Goal: Transaction & Acquisition: Purchase product/service

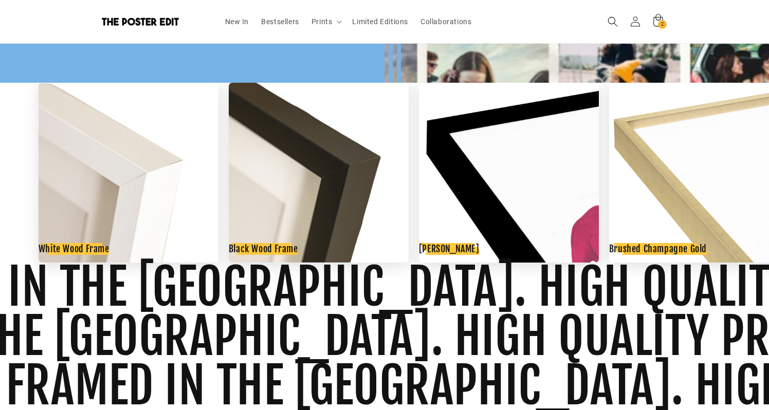
scroll to position [1436, 0]
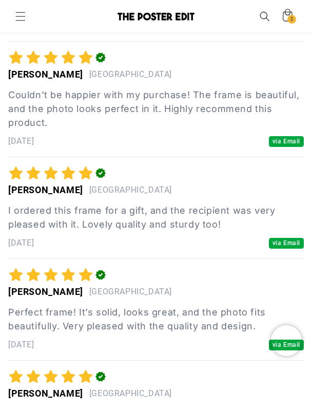
scroll to position [105191, 0]
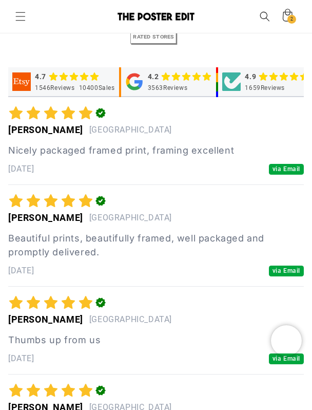
scroll to position [0, 508]
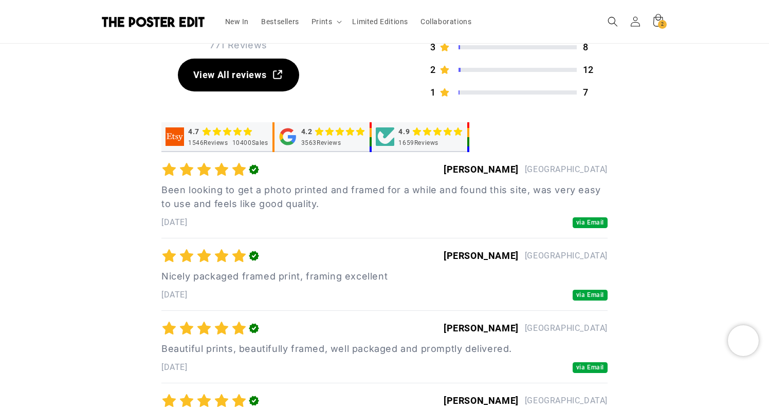
scroll to position [0, 200]
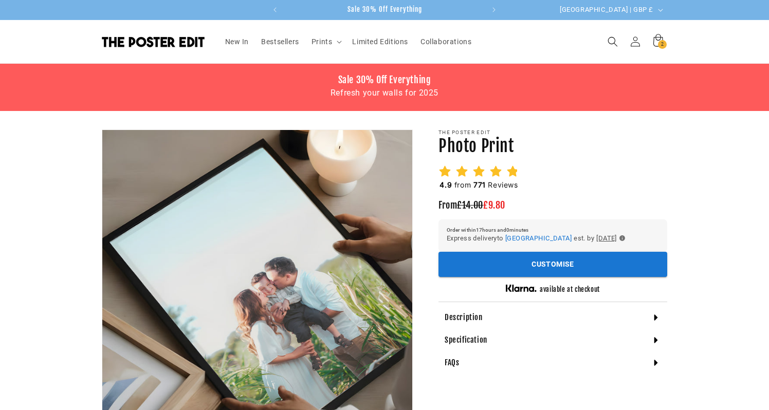
click at [506, 170] on icon at bounding box center [512, 171] width 13 height 13
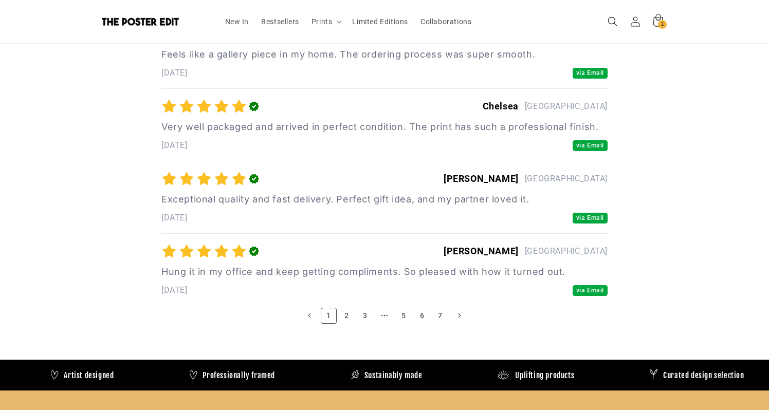
scroll to position [0, 401]
click at [347, 308] on link "2" at bounding box center [347, 316] width 16 height 16
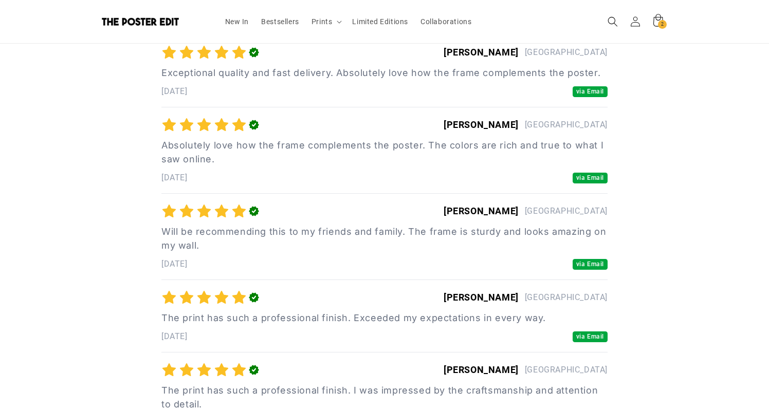
scroll to position [4693, 0]
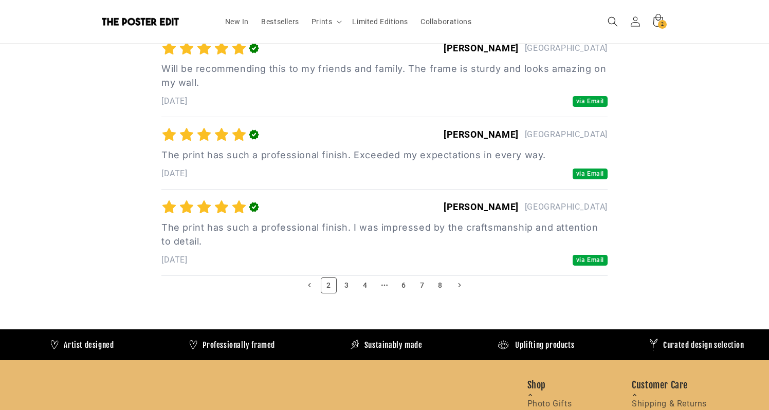
click at [343, 287] on link "3" at bounding box center [347, 285] width 16 height 16
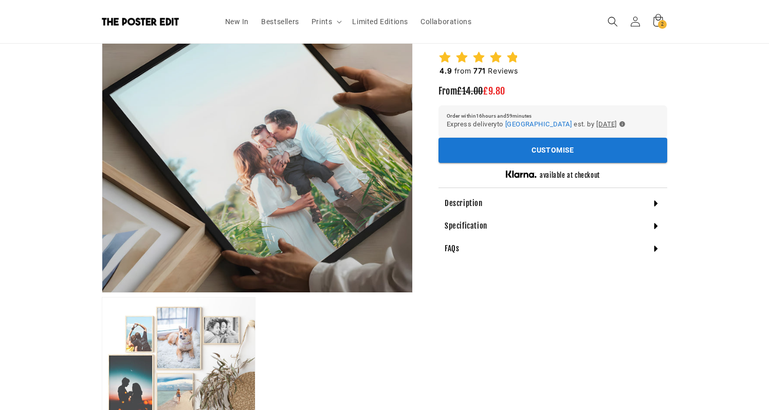
scroll to position [0, 0]
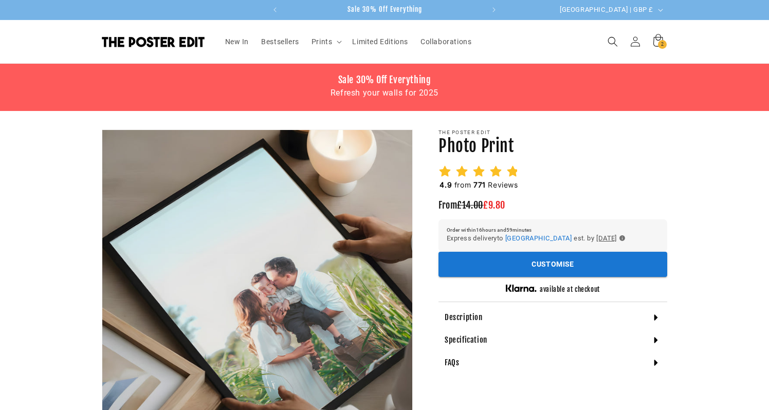
click at [482, 175] on icon at bounding box center [478, 170] width 11 height 11
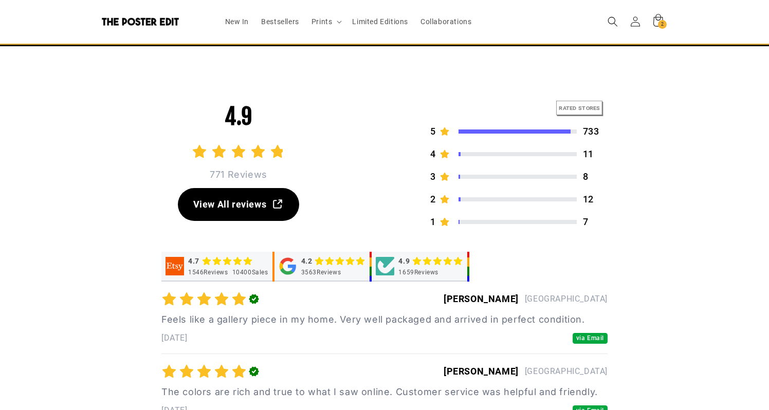
scroll to position [0, 200]
click at [118, 27] on link at bounding box center [153, 22] width 110 height 16
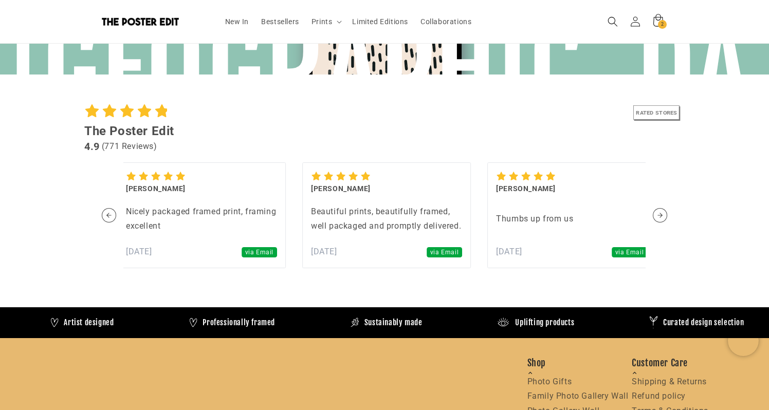
scroll to position [0, 200]
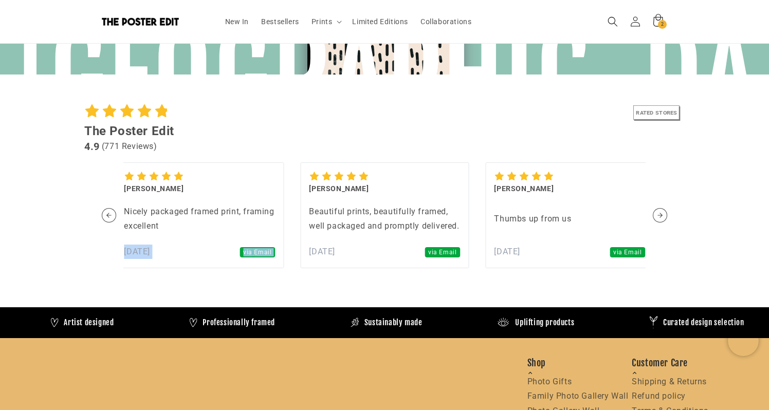
drag, startPoint x: 216, startPoint y: 194, endPoint x: 531, endPoint y: 213, distance: 315.5
click at [284, 213] on div "Brenda Nicely packaged framed print, framing excellent 2 months ago via Email" at bounding box center [199, 215] width 169 height 106
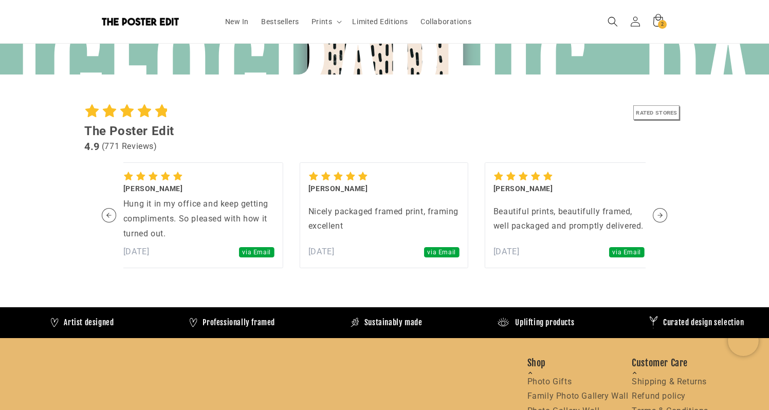
drag, startPoint x: 614, startPoint y: 236, endPoint x: 249, endPoint y: 235, distance: 364.8
click at [485, 236] on div "Kylie Beautiful prints, beautifully framed, well packaged and promptly delivere…" at bounding box center [569, 215] width 169 height 106
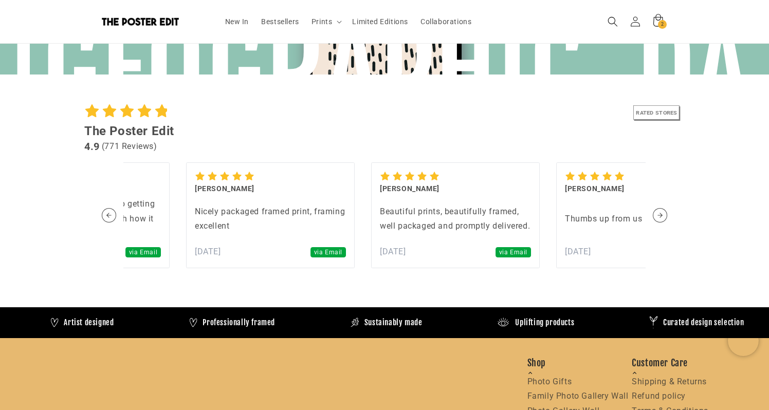
drag, startPoint x: 176, startPoint y: 222, endPoint x: 450, endPoint y: 222, distance: 274.4
click at [346, 222] on div "Nicely packaged framed print, framing excellent" at bounding box center [270, 219] width 151 height 30
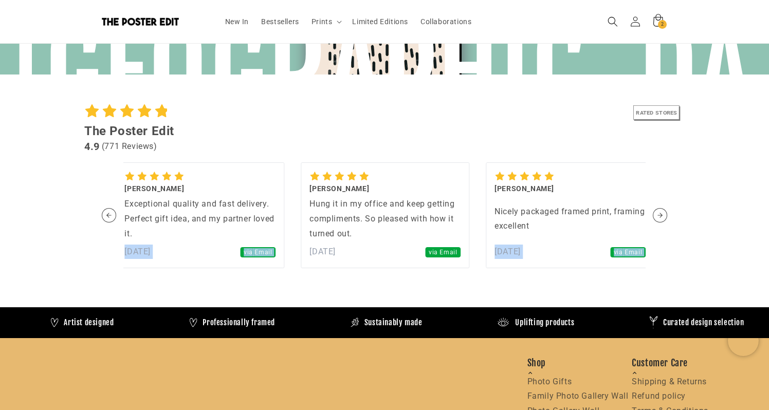
drag, startPoint x: 497, startPoint y: 223, endPoint x: 606, endPoint y: 223, distance: 108.9
click at [601, 223] on div "Brenda Nicely packaged framed print, framing excellent 2 months ago via Email K…" at bounding box center [384, 215] width 522 height 114
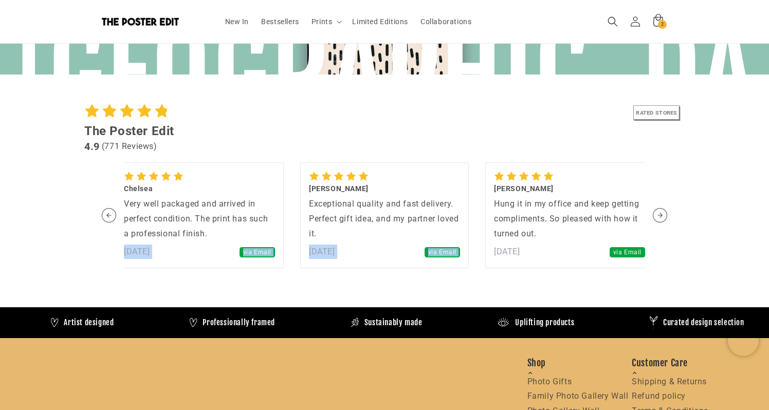
scroll to position [0, 401]
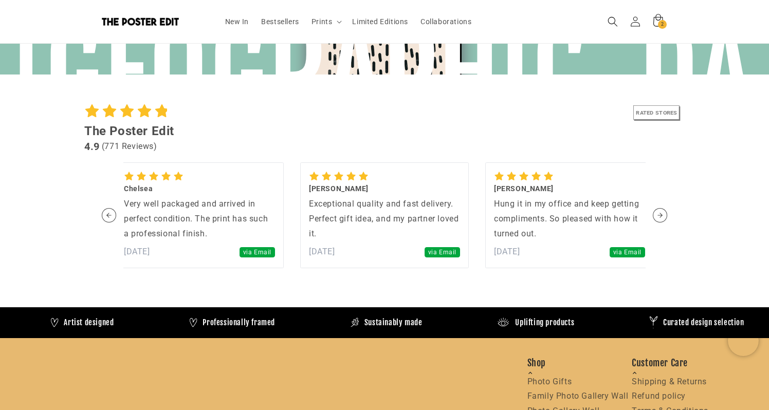
click at [367, 267] on div "Elizabeth Exceptional quality and fast delivery. Perfect gift idea, and my part…" at bounding box center [384, 215] width 169 height 106
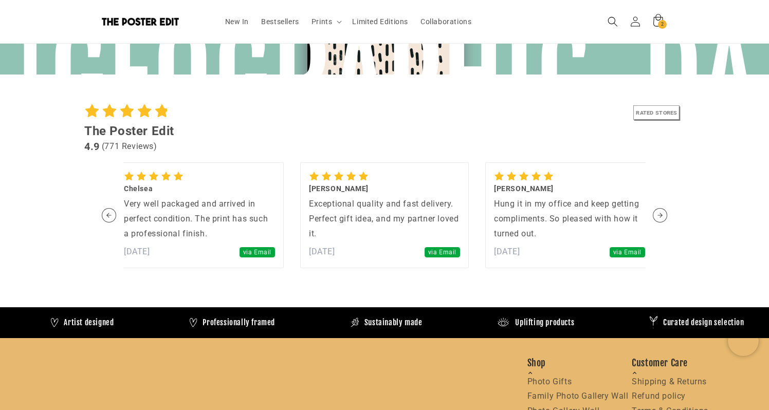
click at [260, 256] on span "via Email" at bounding box center [256, 252] width 35 height 11
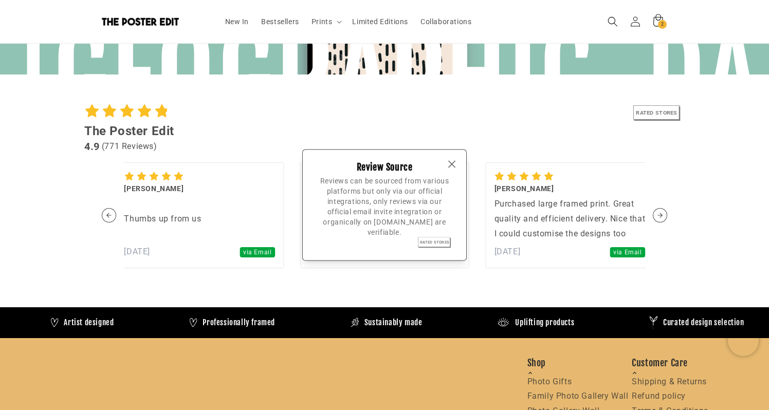
scroll to position [0, 0]
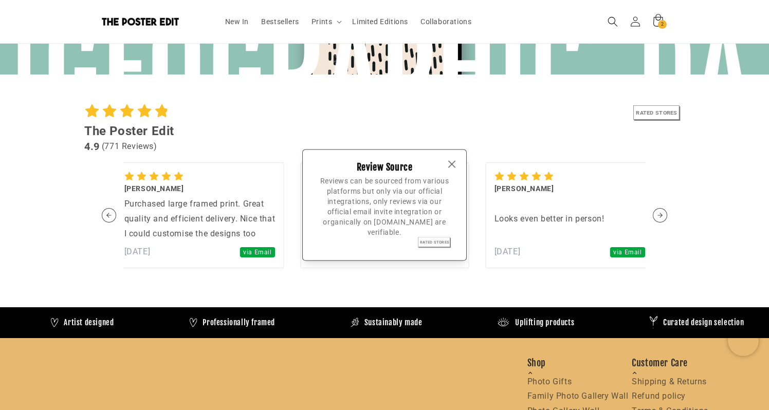
click at [449, 163] on icon "button" at bounding box center [451, 164] width 12 height 12
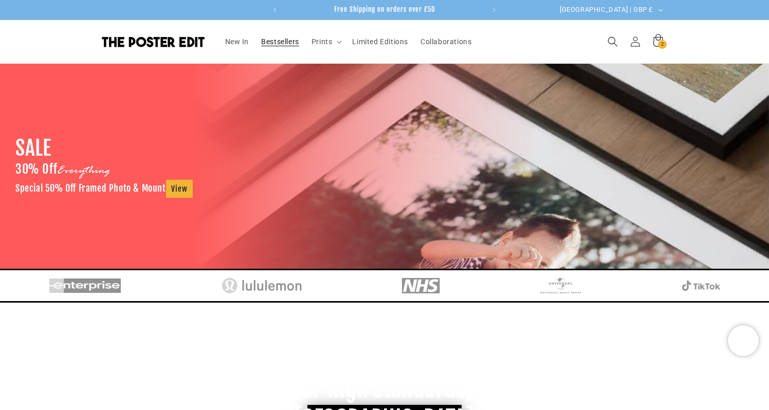
click at [274, 42] on span "Bestsellers" at bounding box center [280, 41] width 38 height 9
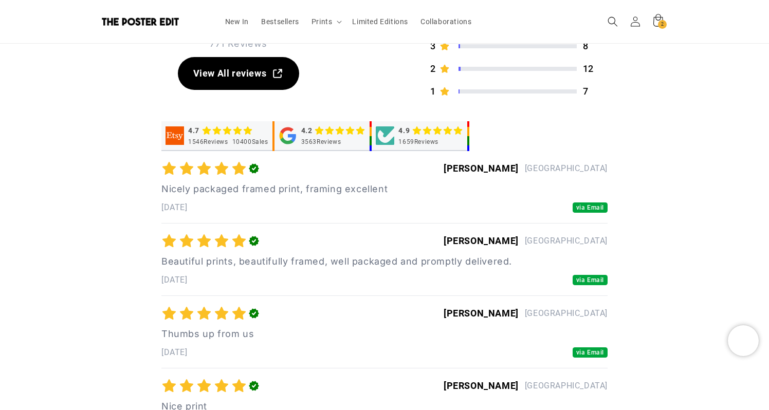
click at [256, 171] on icon "button" at bounding box center [254, 168] width 10 height 10
click at [586, 275] on span "via Email" at bounding box center [589, 280] width 35 height 11
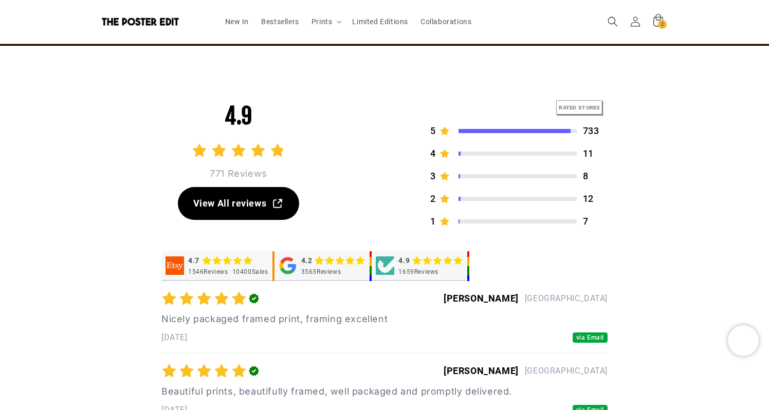
scroll to position [0, 401]
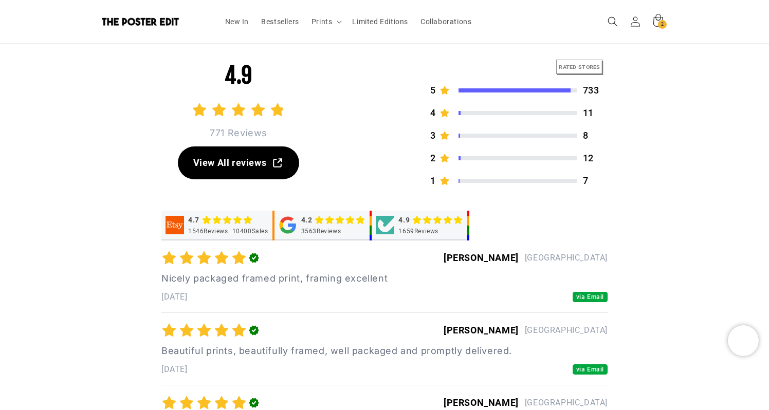
scroll to position [2883, 0]
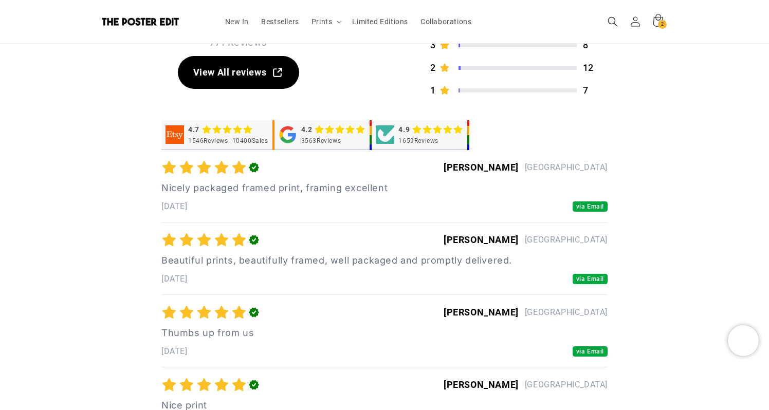
scroll to position [2963, 0]
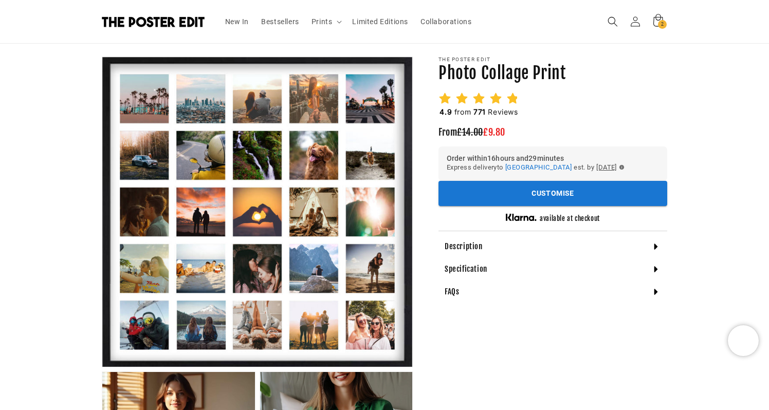
scroll to position [93, 0]
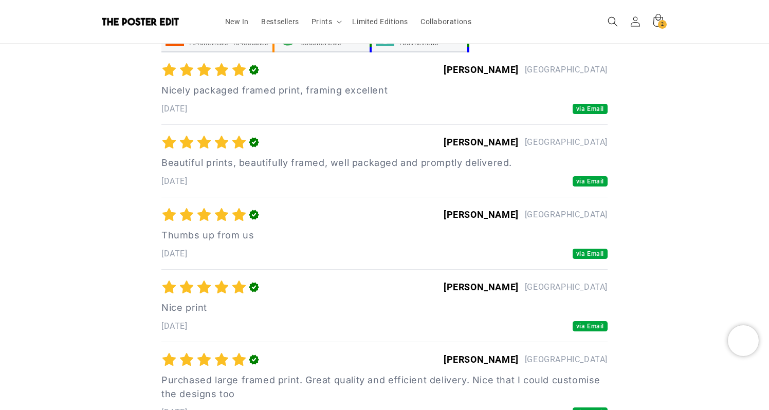
scroll to position [0, 401]
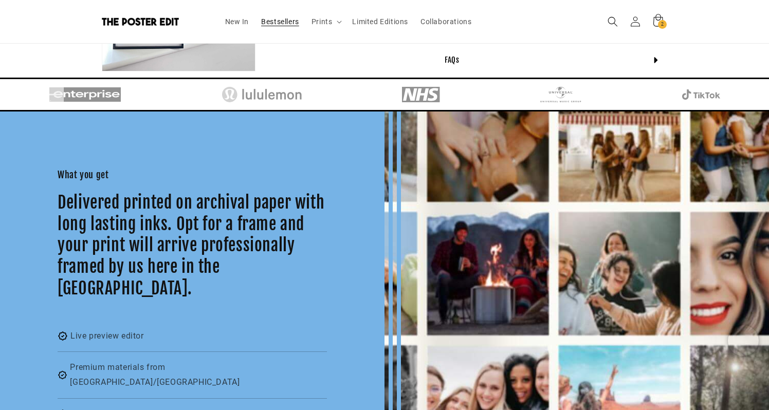
scroll to position [0, 200]
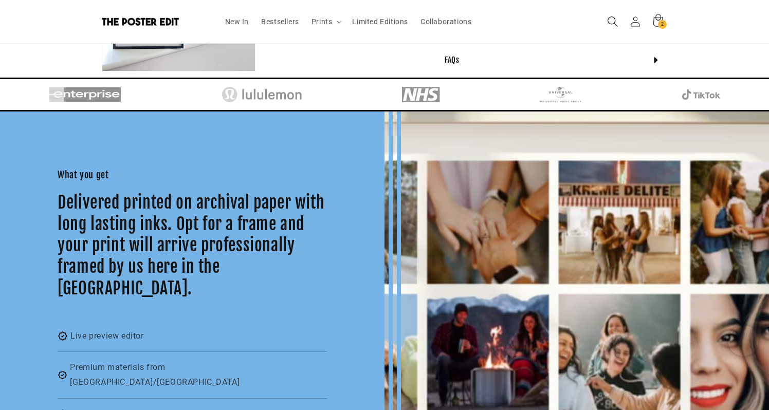
click at [602, 22] on span "Search" at bounding box center [612, 21] width 23 height 23
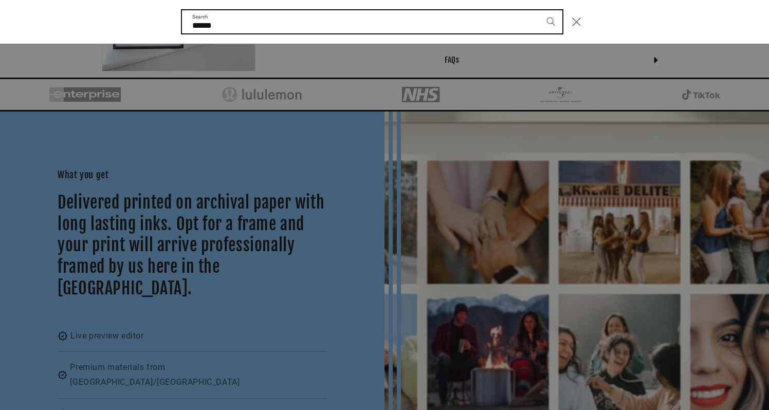
scroll to position [0, 401]
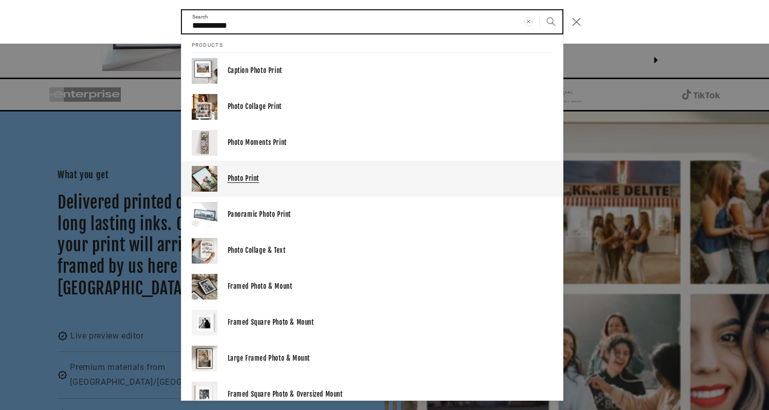
type input "**********"
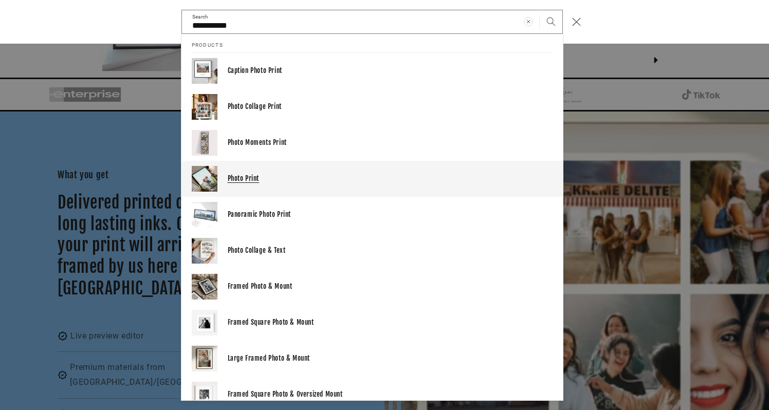
click at [253, 174] on p "Photo Print" at bounding box center [390, 178] width 325 height 9
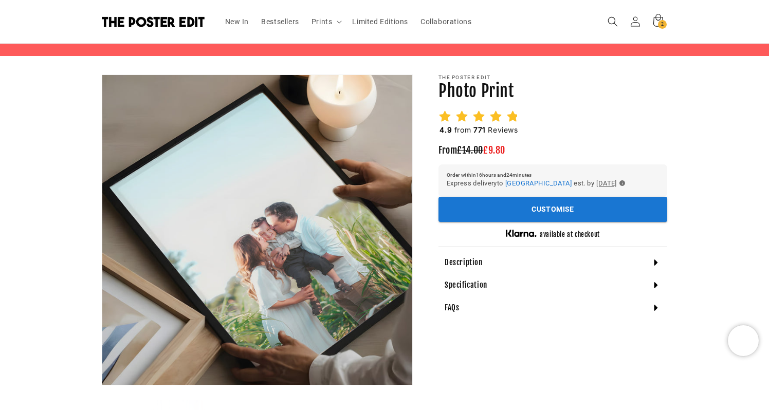
scroll to position [0, 200]
click at [508, 122] on icon at bounding box center [512, 116] width 13 height 13
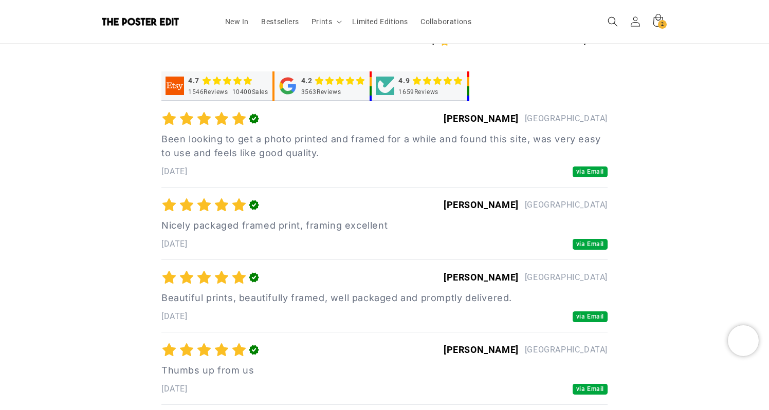
scroll to position [2951, 0]
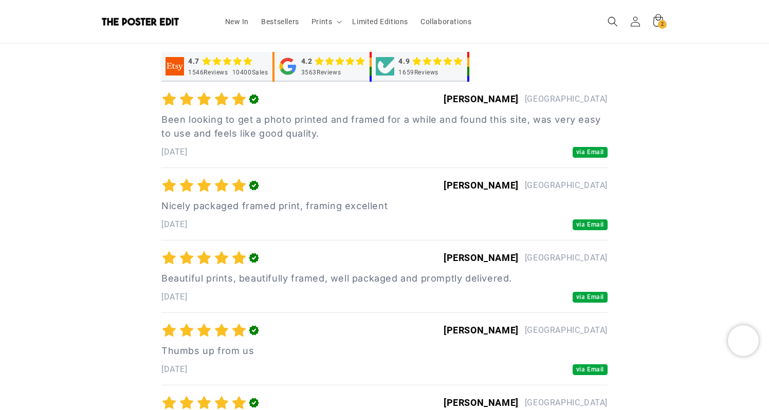
click at [253, 102] on polygon "button" at bounding box center [254, 100] width 10 height 10
click at [585, 153] on span "via Email" at bounding box center [589, 152] width 35 height 11
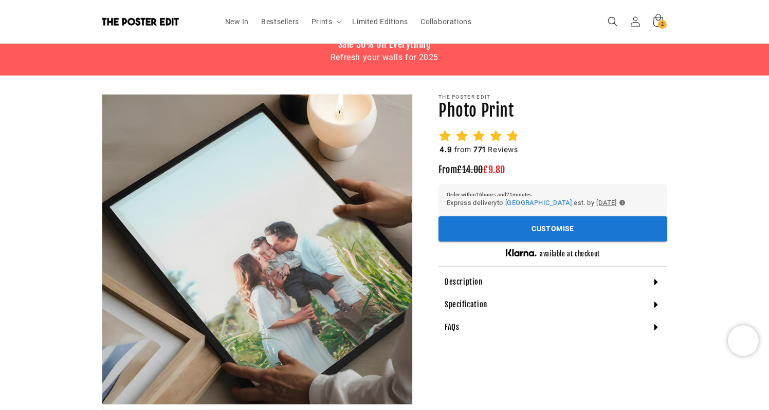
scroll to position [0, 0]
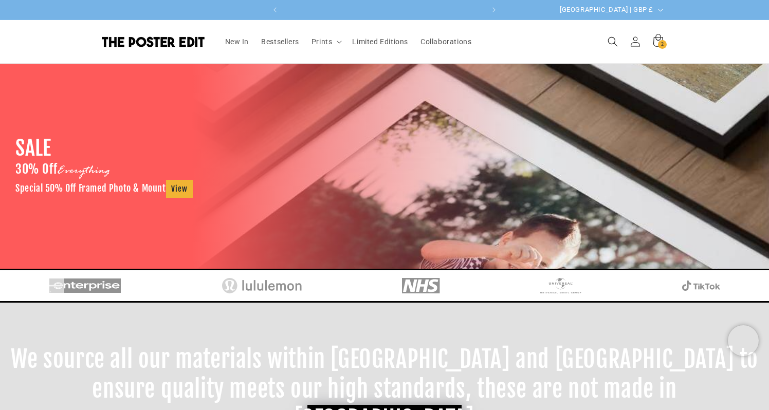
scroll to position [0, 401]
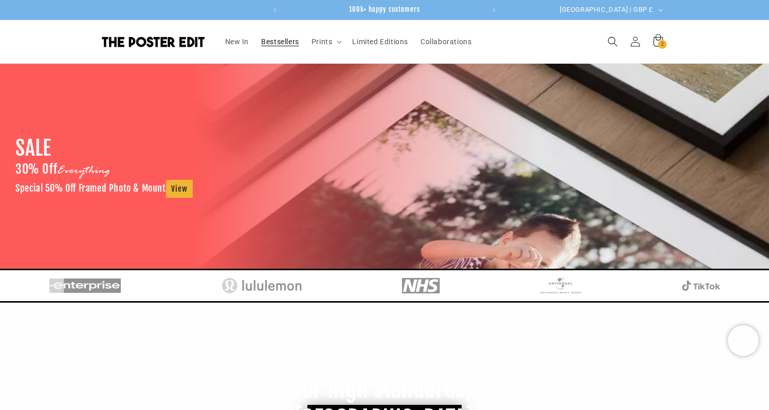
click at [285, 35] on link "Bestsellers" at bounding box center [280, 42] width 50 height 22
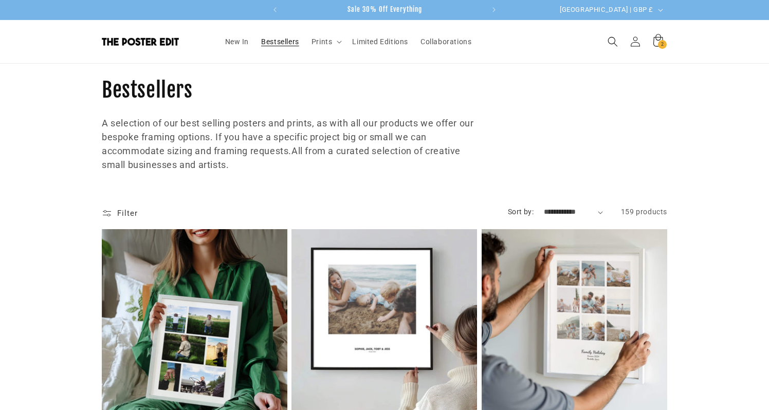
scroll to position [84, 0]
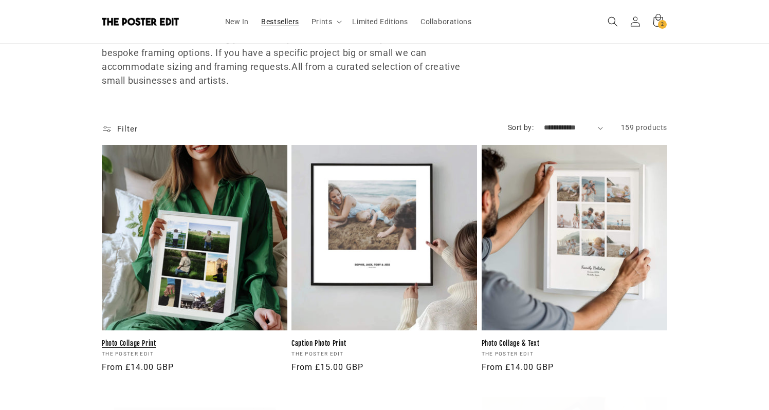
click at [203, 339] on link "Photo Collage Print" at bounding box center [194, 343] width 185 height 9
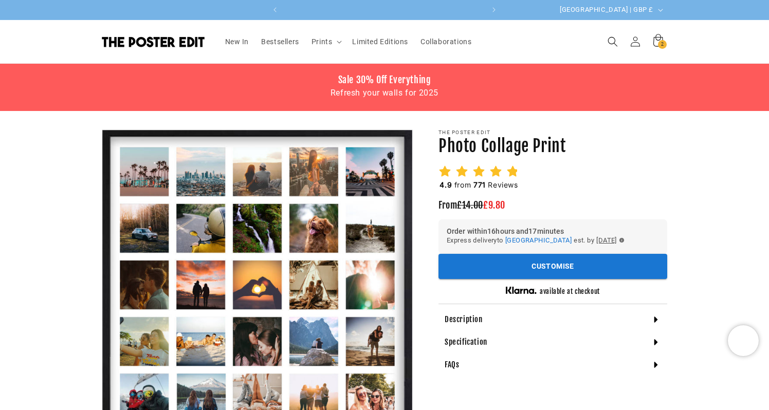
scroll to position [0, 200]
click at [480, 180] on span "771" at bounding box center [479, 184] width 12 height 9
